Goal: Information Seeking & Learning: Find specific fact

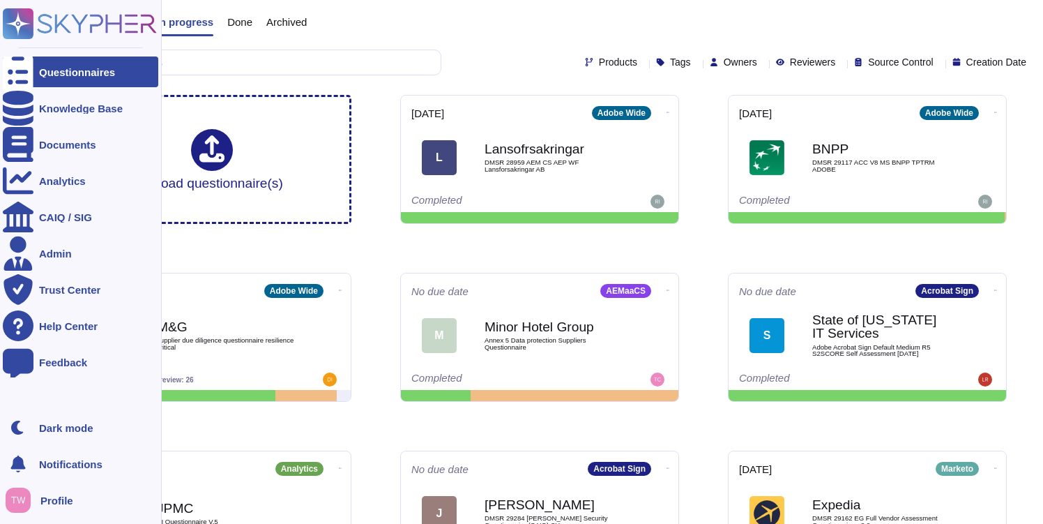
click at [22, 75] on icon at bounding box center [18, 72] width 31 height 41
click at [51, 102] on div "Knowledge Base" at bounding box center [80, 108] width 155 height 31
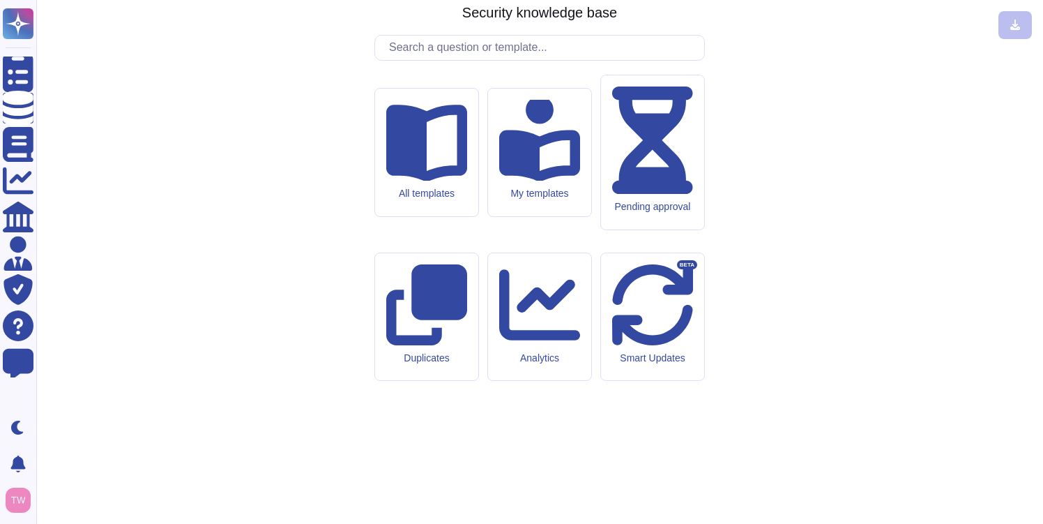
click at [450, 60] on input "text" at bounding box center [543, 48] width 322 height 24
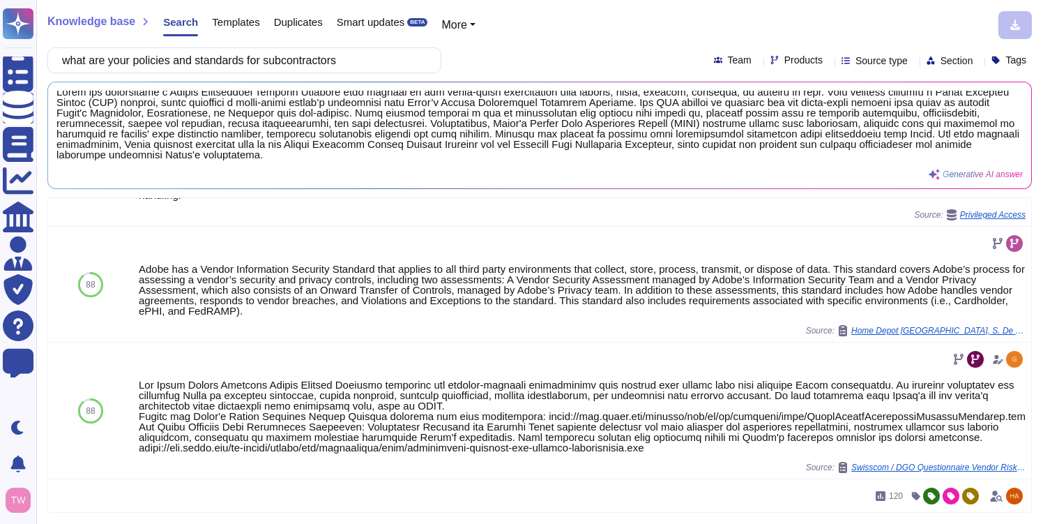
scroll to position [710, 0]
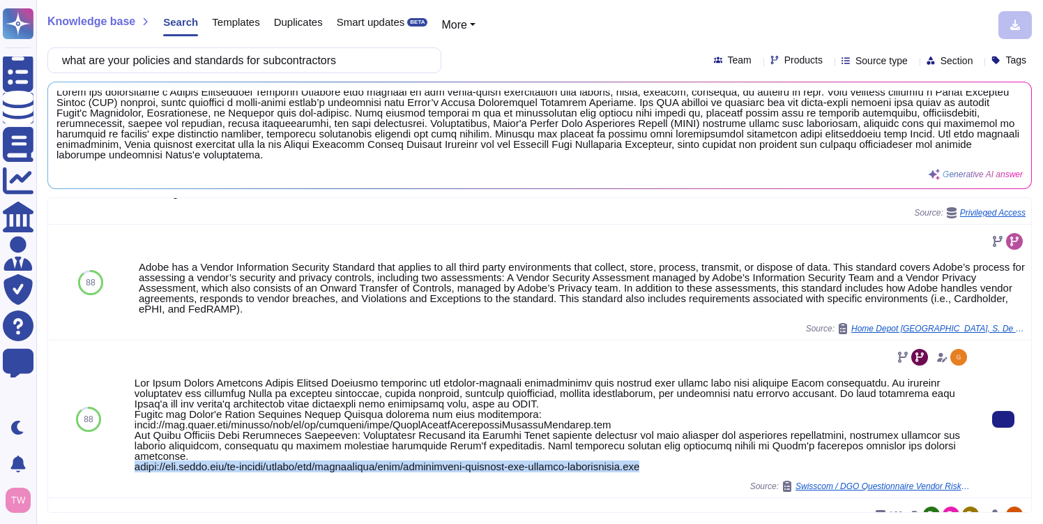
drag, startPoint x: 691, startPoint y: 466, endPoint x: 134, endPoint y: 465, distance: 557.1
click at [135, 465] on div at bounding box center [552, 424] width 835 height 94
copy div "[URL][DOMAIN_NAME]"
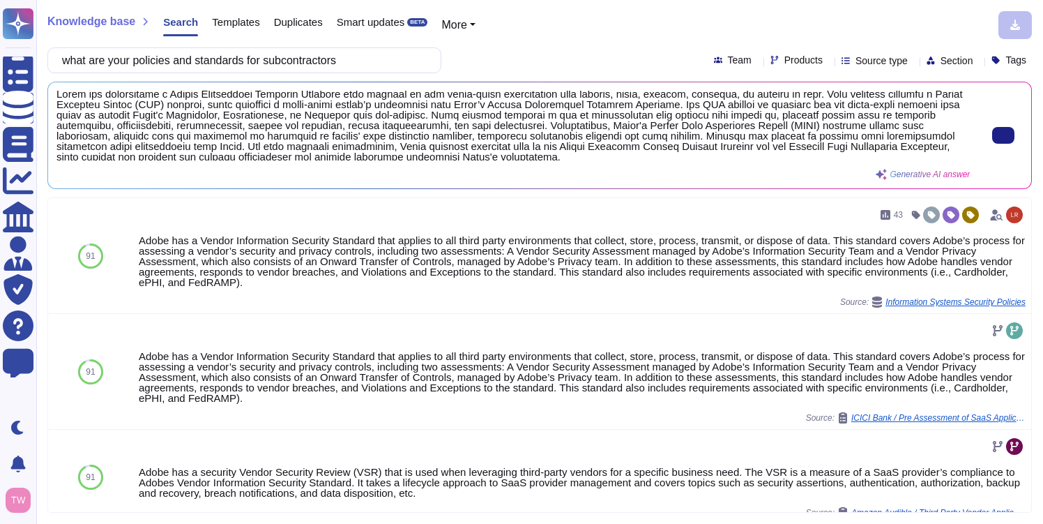
scroll to position [4, 0]
click at [489, 117] on span at bounding box center [512, 126] width 913 height 70
click at [485, 129] on span at bounding box center [512, 126] width 913 height 70
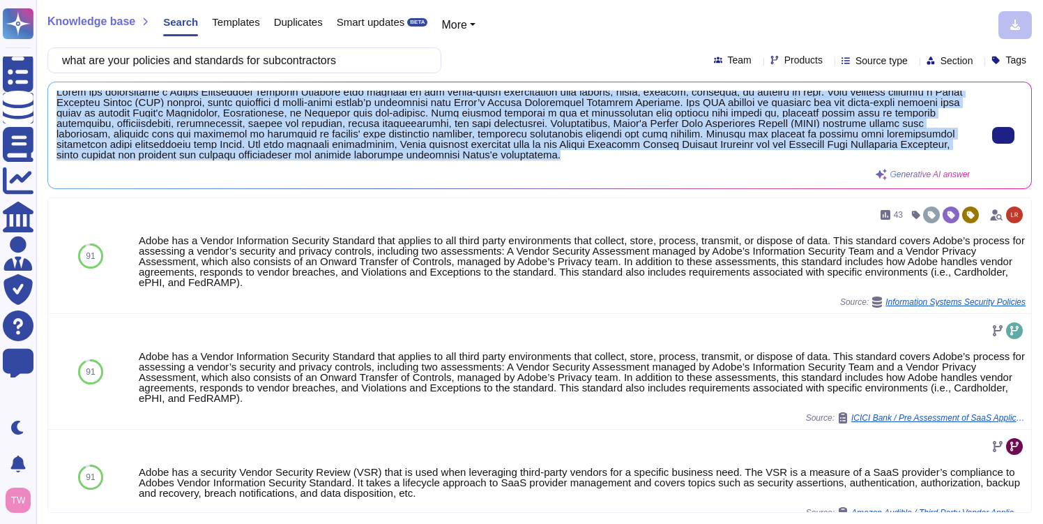
scroll to position [0, 0]
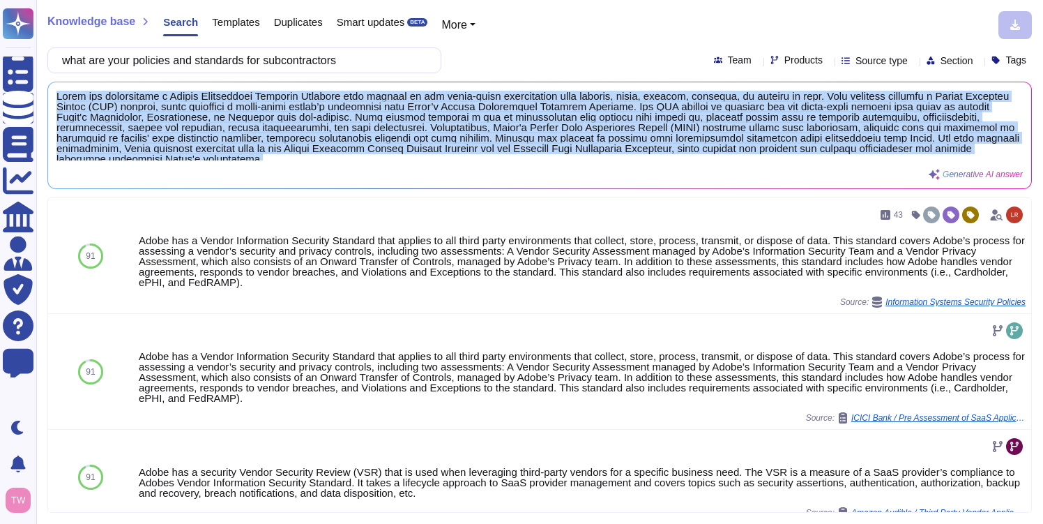
drag, startPoint x: 715, startPoint y: 156, endPoint x: 48, endPoint y: 86, distance: 671.0
click at [48, 86] on div "Generative AI answer" at bounding box center [539, 135] width 983 height 106
copy span "Lorem ips dolorsitame c Adipis Elitseddoei Temporin Utlabore etdo magnaal en ad…"
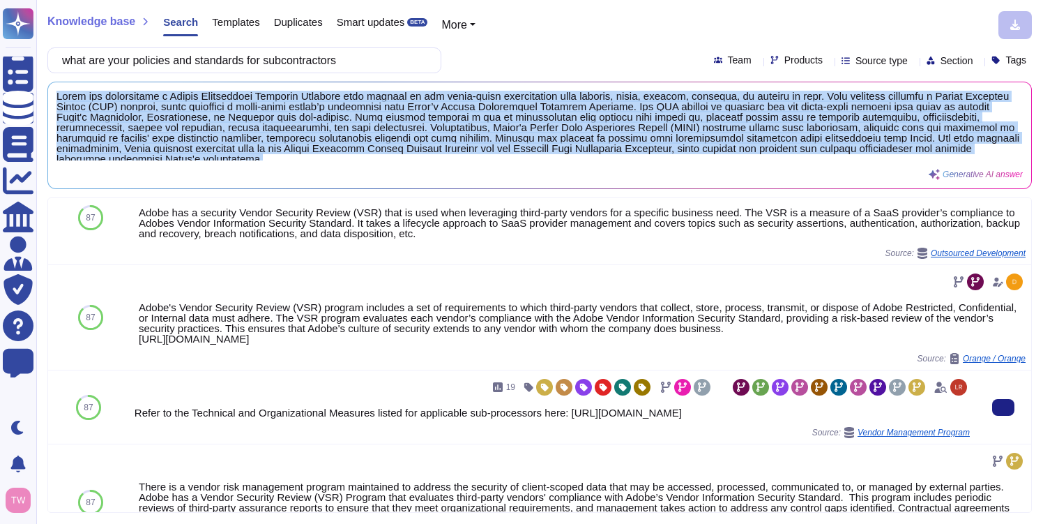
scroll to position [1245, 0]
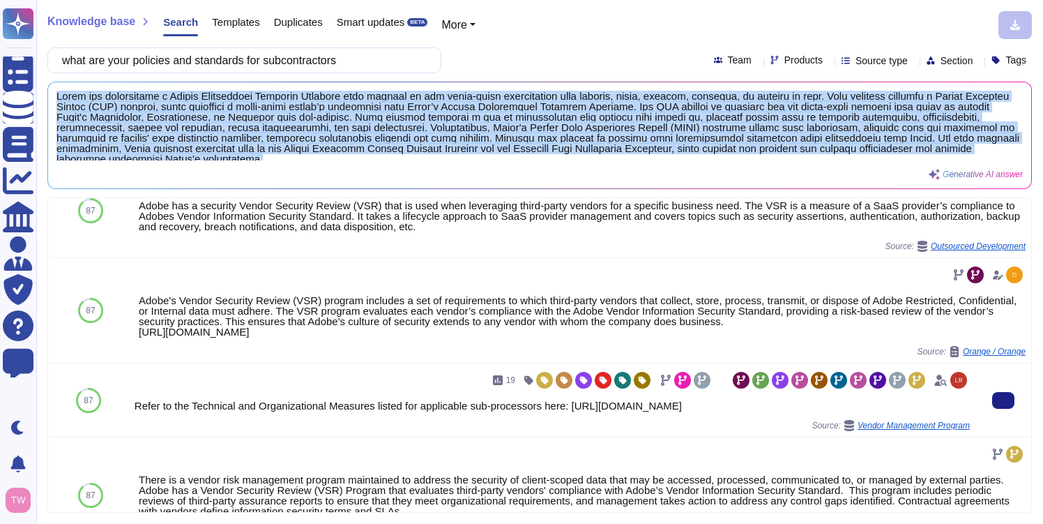
drag, startPoint x: 850, startPoint y: 417, endPoint x: 582, endPoint y: 413, distance: 267.8
click at [582, 411] on div "Refer to the Technical and Organizational Measures listed for applicable sub-pr…" at bounding box center [552, 405] width 835 height 10
copy div "[URL][DOMAIN_NAME]"
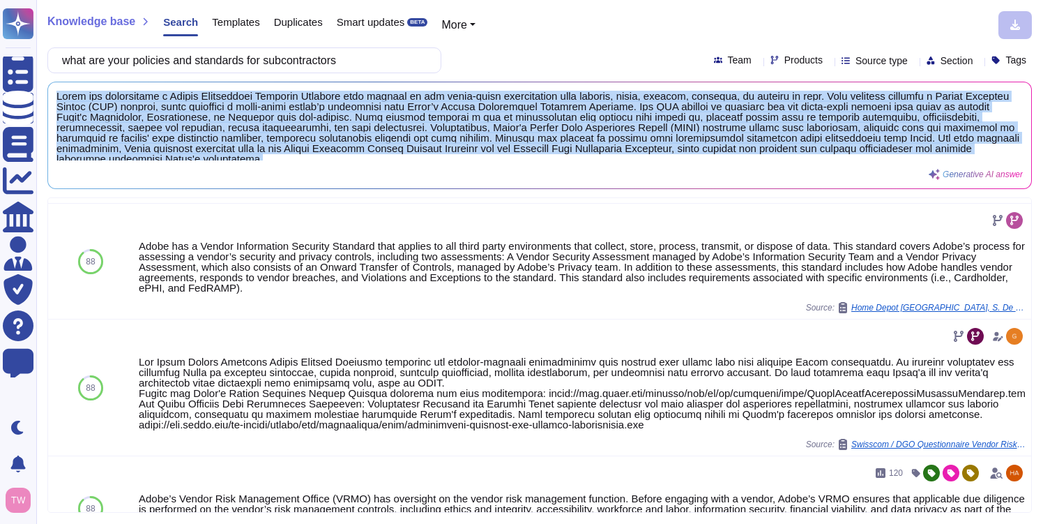
scroll to position [738, 0]
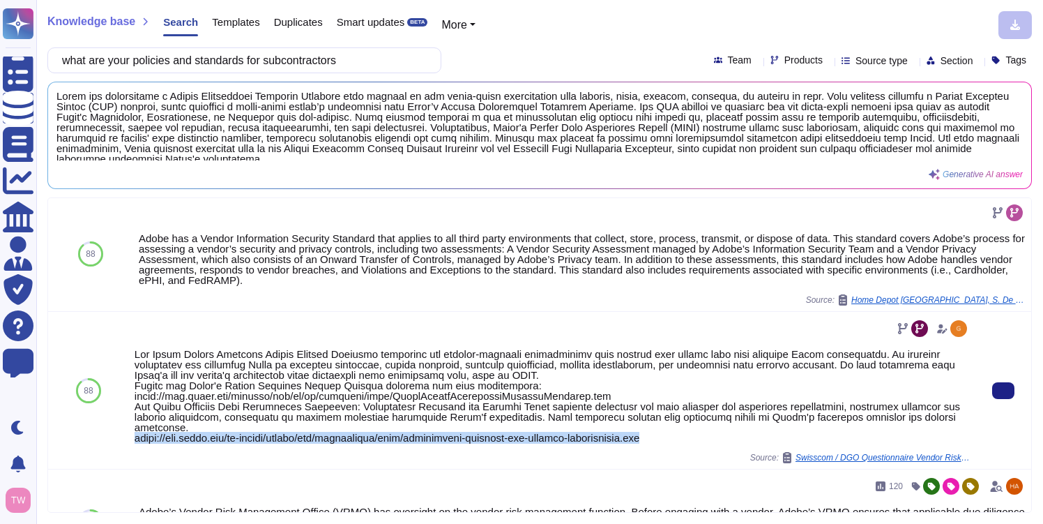
drag, startPoint x: 694, startPoint y: 439, endPoint x: 132, endPoint y: 437, distance: 562.7
click at [132, 437] on div "Source: Swisscom / DGO Questionnaire Vendor Risk Assessment (EN) (Final) Adobe" at bounding box center [552, 390] width 846 height 157
copy div "[URL][DOMAIN_NAME]"
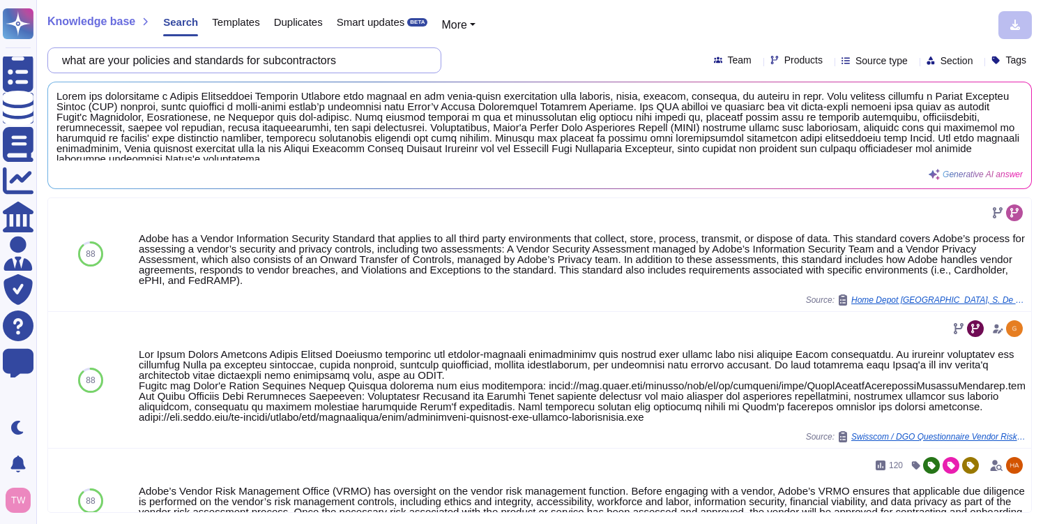
drag, startPoint x: 367, startPoint y: 61, endPoint x: 74, endPoint y: 40, distance: 294.2
click at [74, 40] on div "Knowledge base Search Templates Duplicates Smart updates BETA More what are you…" at bounding box center [539, 262] width 1007 height 524
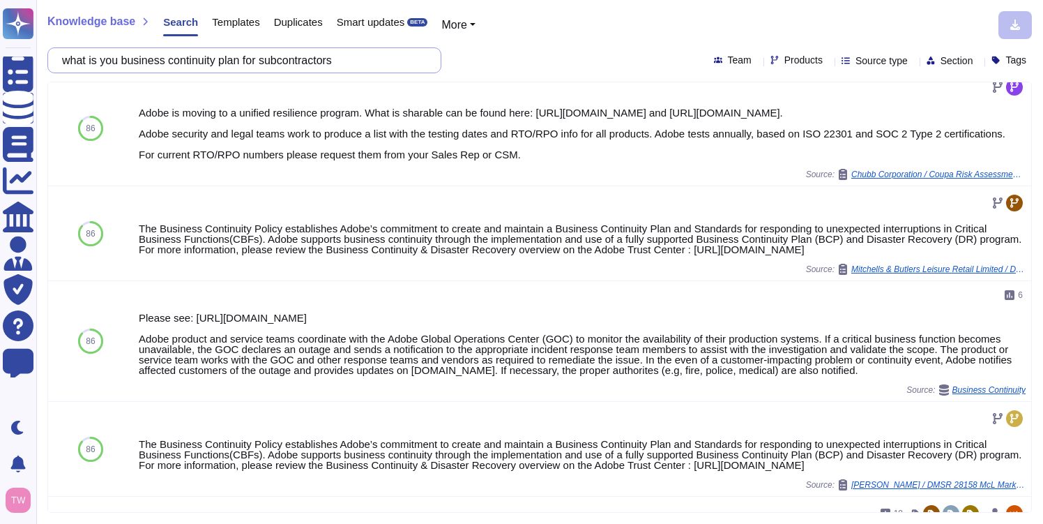
scroll to position [815, 0]
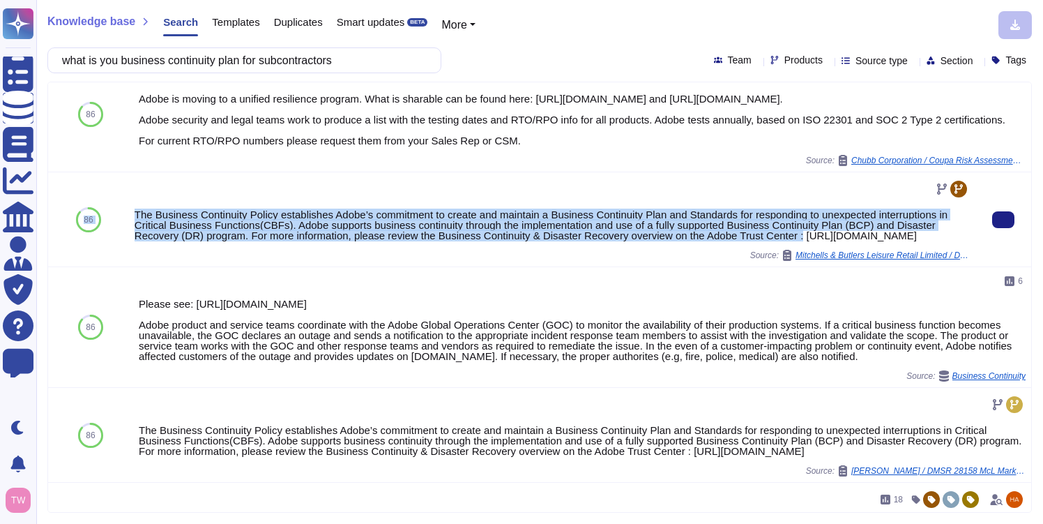
drag, startPoint x: 843, startPoint y: 300, endPoint x: 124, endPoint y: 283, distance: 719.1
click at [124, 267] on div "86 The Business Continuity Policy establishes Adobe’s commitment to create and …" at bounding box center [539, 219] width 983 height 95
drag, startPoint x: 304, startPoint y: 310, endPoint x: 124, endPoint y: 268, distance: 184.7
click at [124, 267] on div "86 The Business Continuity Policy establishes Adobe’s commitment to create and …" at bounding box center [539, 219] width 983 height 95
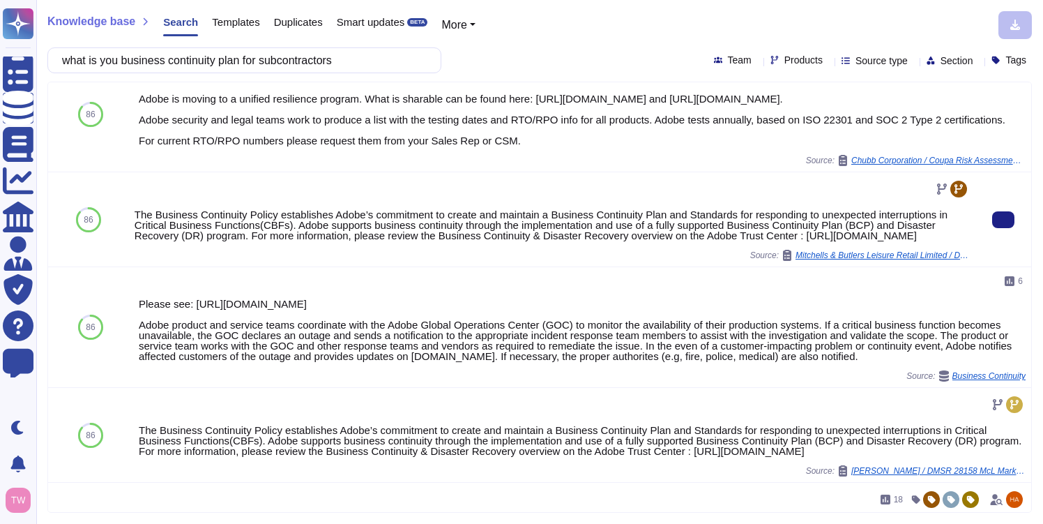
click at [284, 261] on div "The Business Continuity Policy establishes Adobe’s commitment to create and mai…" at bounding box center [552, 219] width 835 height 83
drag, startPoint x: 307, startPoint y: 314, endPoint x: 132, endPoint y: 277, distance: 179.6
click at [132, 266] on div "The Business Continuity Policy establishes Adobe’s commitment to create and mai…" at bounding box center [552, 219] width 846 height 94
copy div "The Business Continuity Policy establishes Adobe’s commitment to create and mai…"
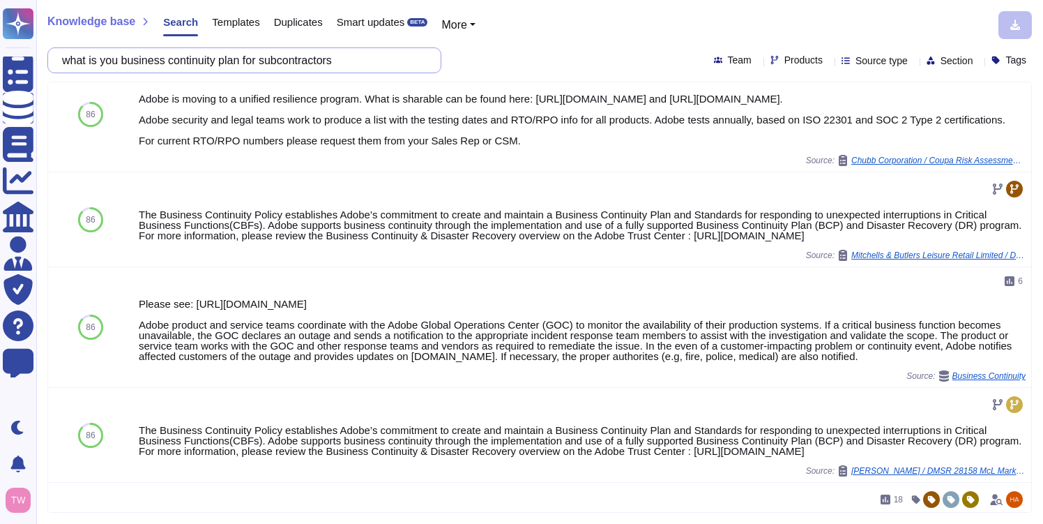
click at [177, 68] on input "what is you business continuity plan for subcontractors" at bounding box center [241, 60] width 372 height 24
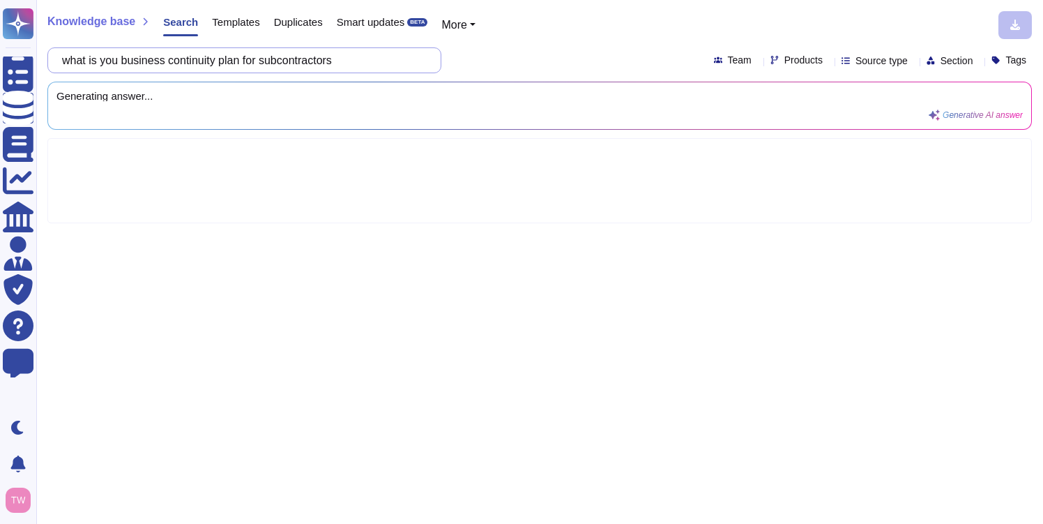
scroll to position [0, 0]
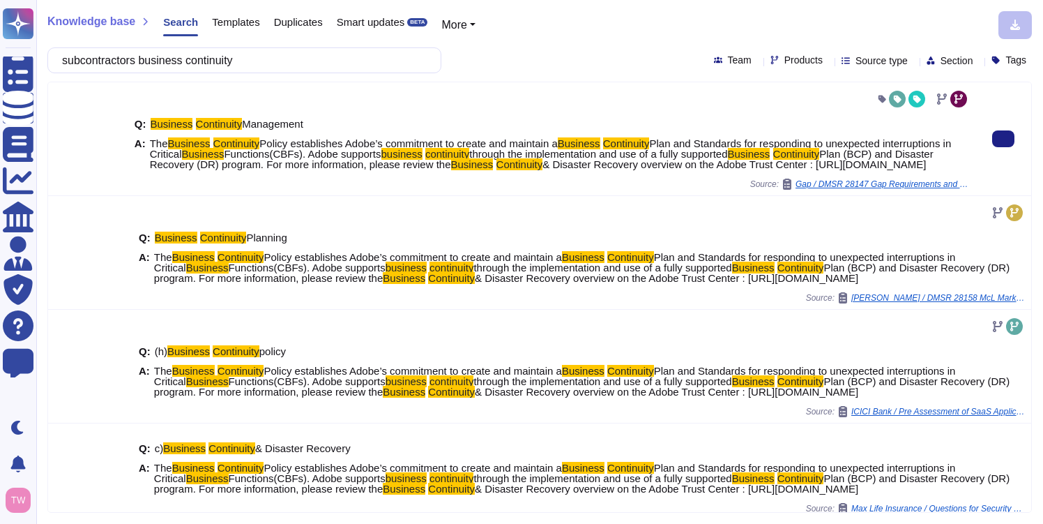
drag, startPoint x: 333, startPoint y: 174, endPoint x: 148, endPoint y: 147, distance: 187.4
click at [148, 147] on div "A: The Business Continuity Policy establishes Adobe’s commitment to create and …" at bounding box center [552, 153] width 835 height 31
copy span "The Business Continuity Policy establishes Adobe’s commitment to create and mai…"
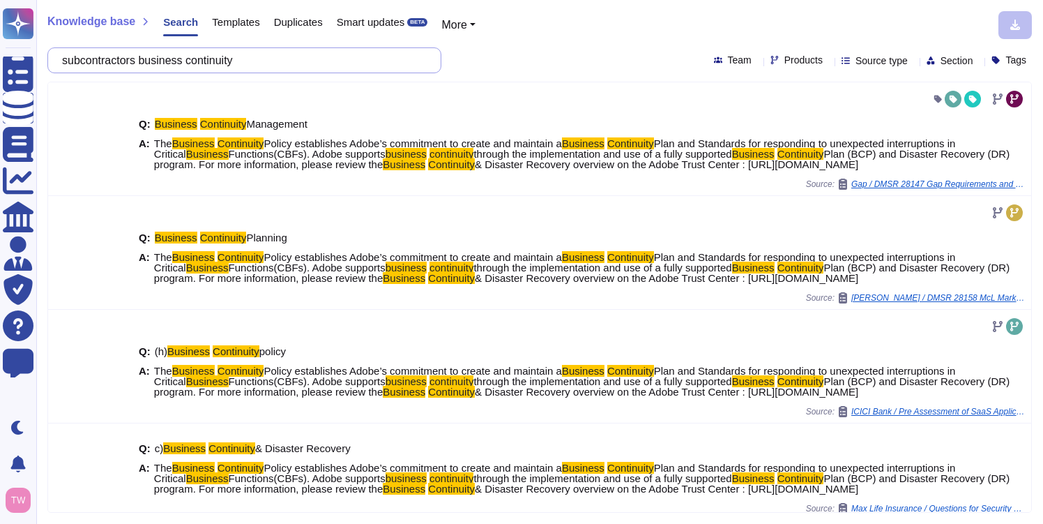
click at [74, 60] on input "subcontractors business continuity" at bounding box center [241, 60] width 372 height 24
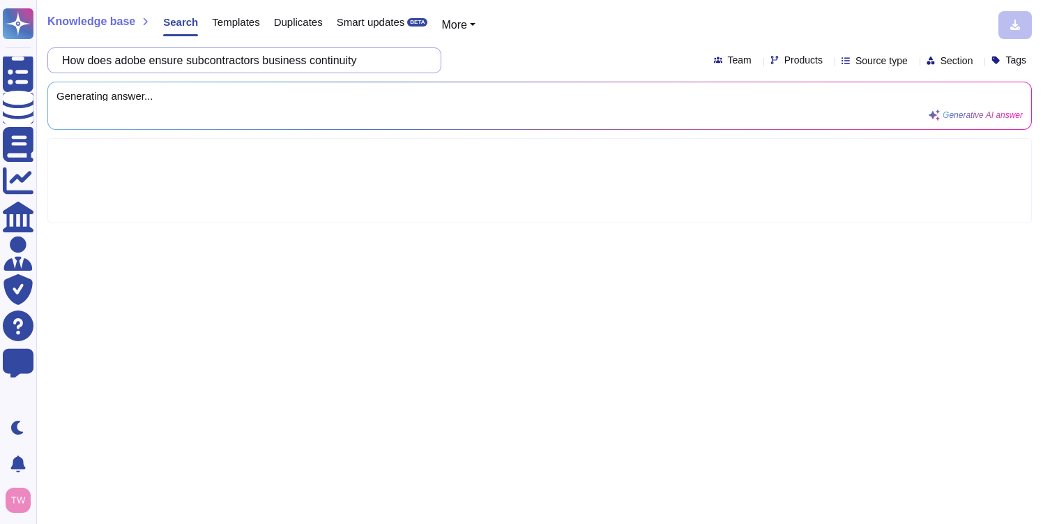
click at [277, 61] on input "How does adobe ensure subcontractors business continuity" at bounding box center [241, 60] width 372 height 24
type input "How does adobe ensure subcontractors' business continuity"
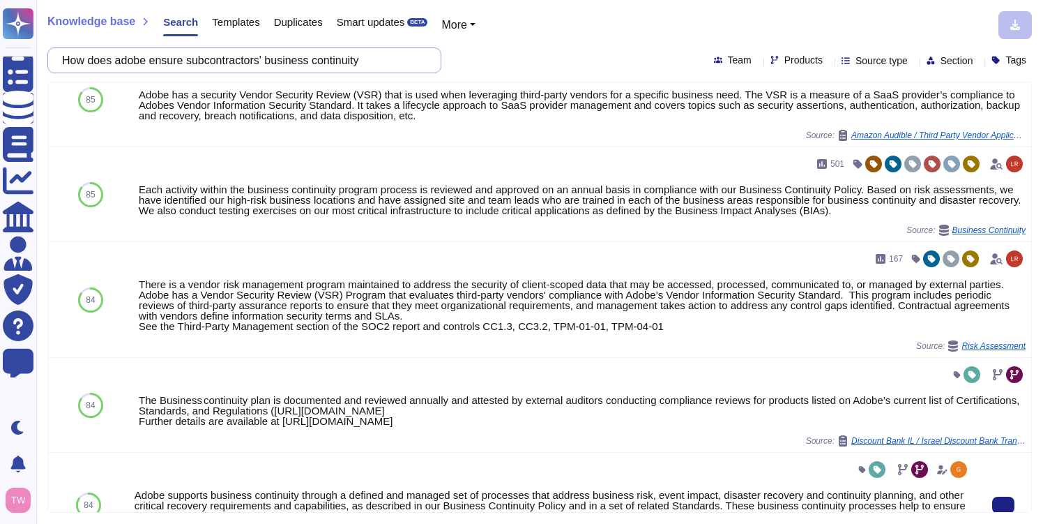
scroll to position [211, 0]
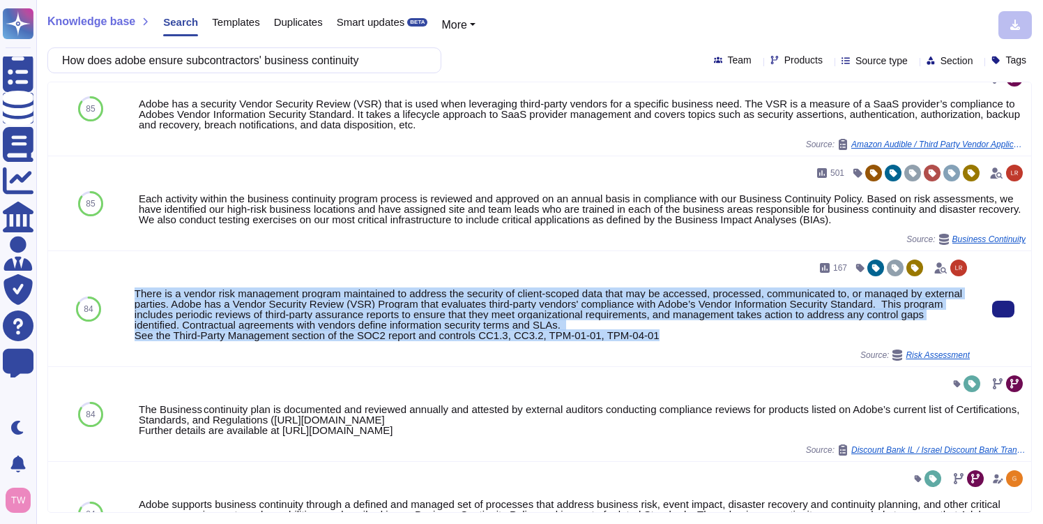
drag, startPoint x: 689, startPoint y: 337, endPoint x: 135, endPoint y: 285, distance: 556.1
click at [135, 285] on div "167 There is a vendor risk management program maintained to address the securit…" at bounding box center [552, 309] width 835 height 104
copy div "There is a vendor risk management program maintained to address the security of…"
